Goal: Navigation & Orientation: Find specific page/section

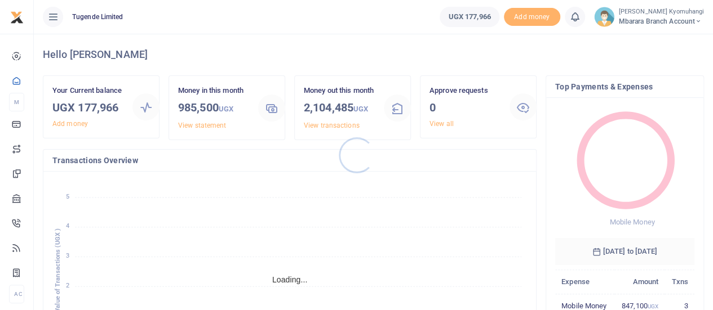
scroll to position [9, 9]
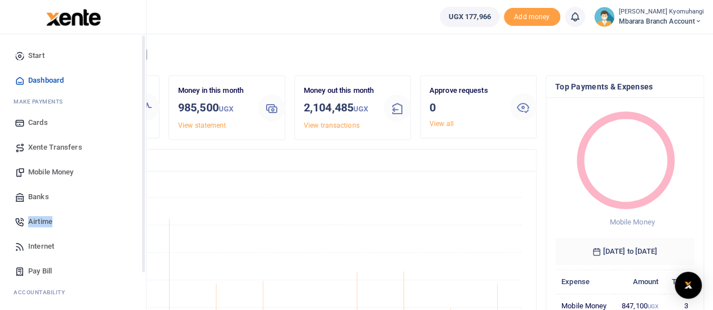
drag, startPoint x: 141, startPoint y: 205, endPoint x: 145, endPoint y: 229, distance: 25.1
click at [145, 229] on div "Start Dashboard M ake Payments Cards Xente Transfers Mobile Money Banks Airtime…" at bounding box center [73, 218] width 146 height 368
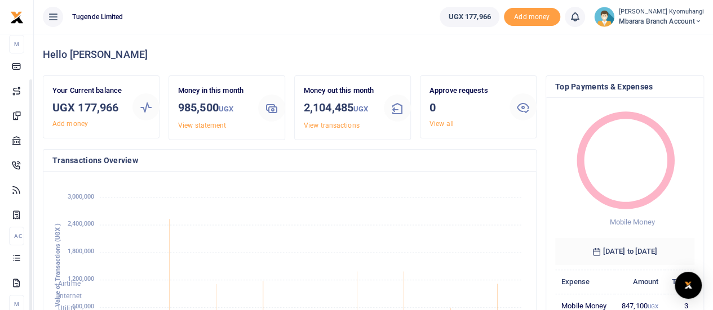
drag, startPoint x: 145, startPoint y: 229, endPoint x: 141, endPoint y: 274, distance: 44.7
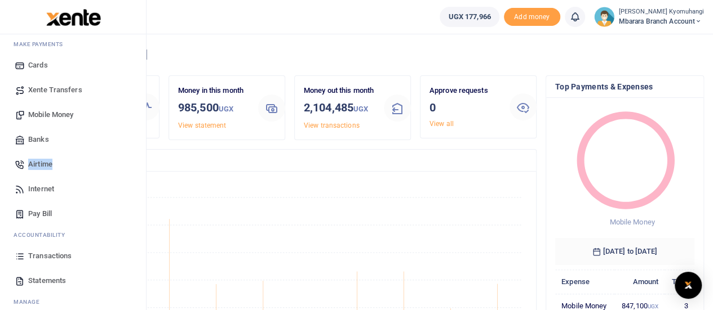
click at [66, 256] on span "Transactions" at bounding box center [49, 256] width 43 height 11
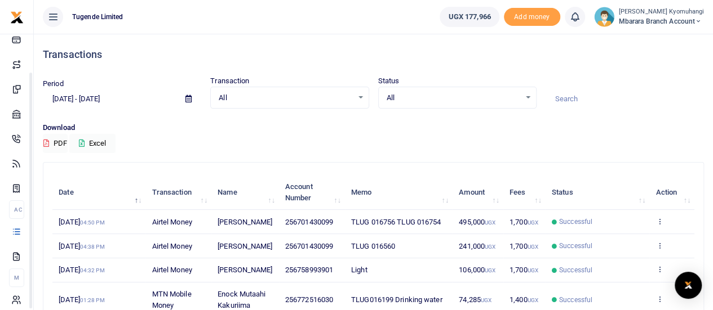
drag, startPoint x: 143, startPoint y: 230, endPoint x: 137, endPoint y: 296, distance: 66.1
click at [137, 296] on body "Start Dashboard M ake Payments Cards Xente Transfers Mobile Money Banks Airtime…" at bounding box center [356, 226] width 713 height 452
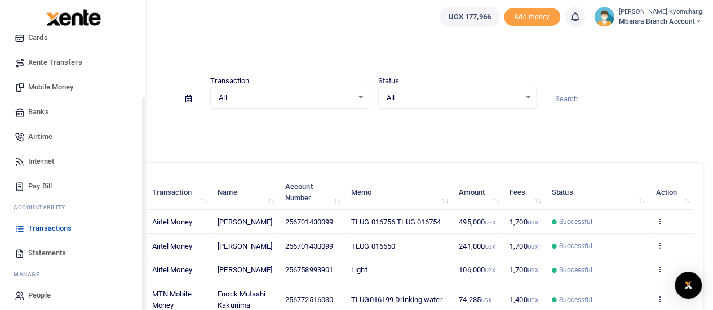
scroll to position [77, 0]
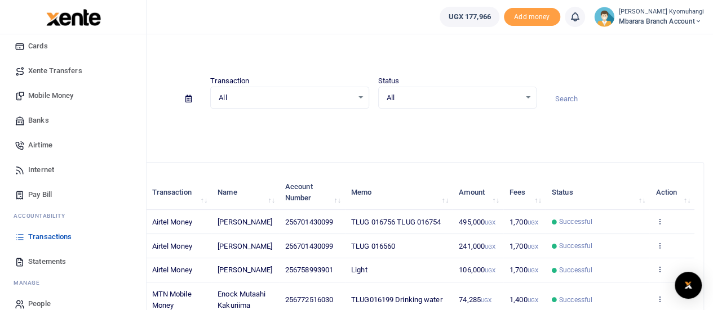
click at [61, 260] on span "Statements" at bounding box center [47, 261] width 38 height 11
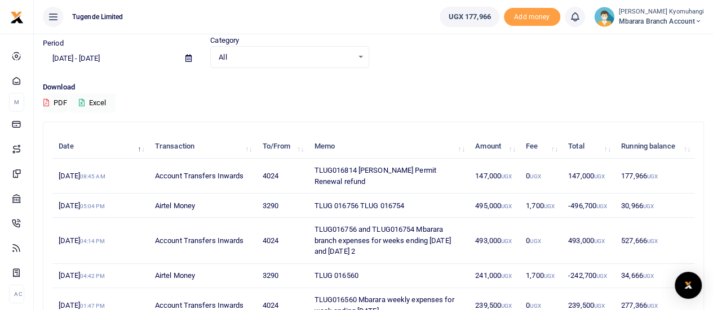
scroll to position [34, 0]
